Goal: Task Accomplishment & Management: Manage account settings

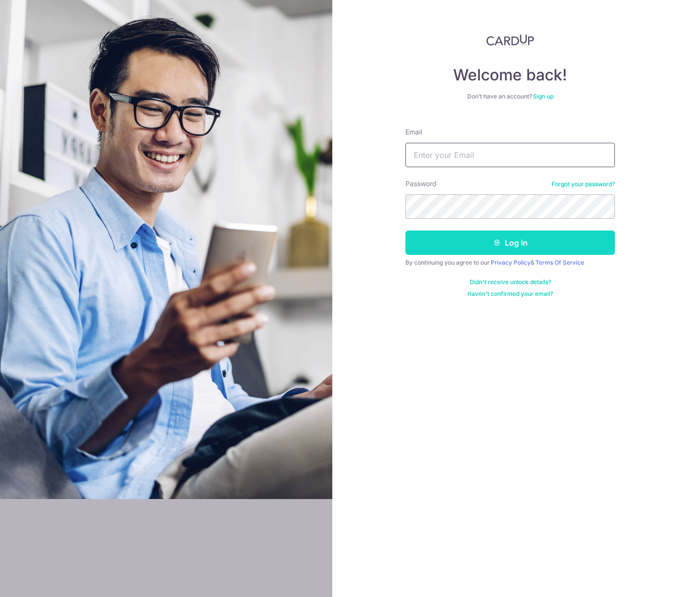
type input "[EMAIL_ADDRESS][DOMAIN_NAME]"
click at [464, 241] on button "Log in" at bounding box center [511, 243] width 210 height 24
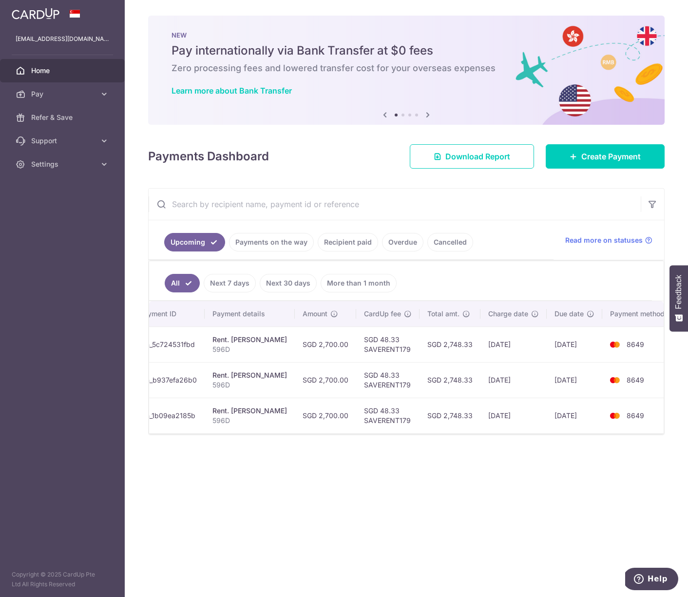
scroll to position [0, 145]
